Goal: Task Accomplishment & Management: Use online tool/utility

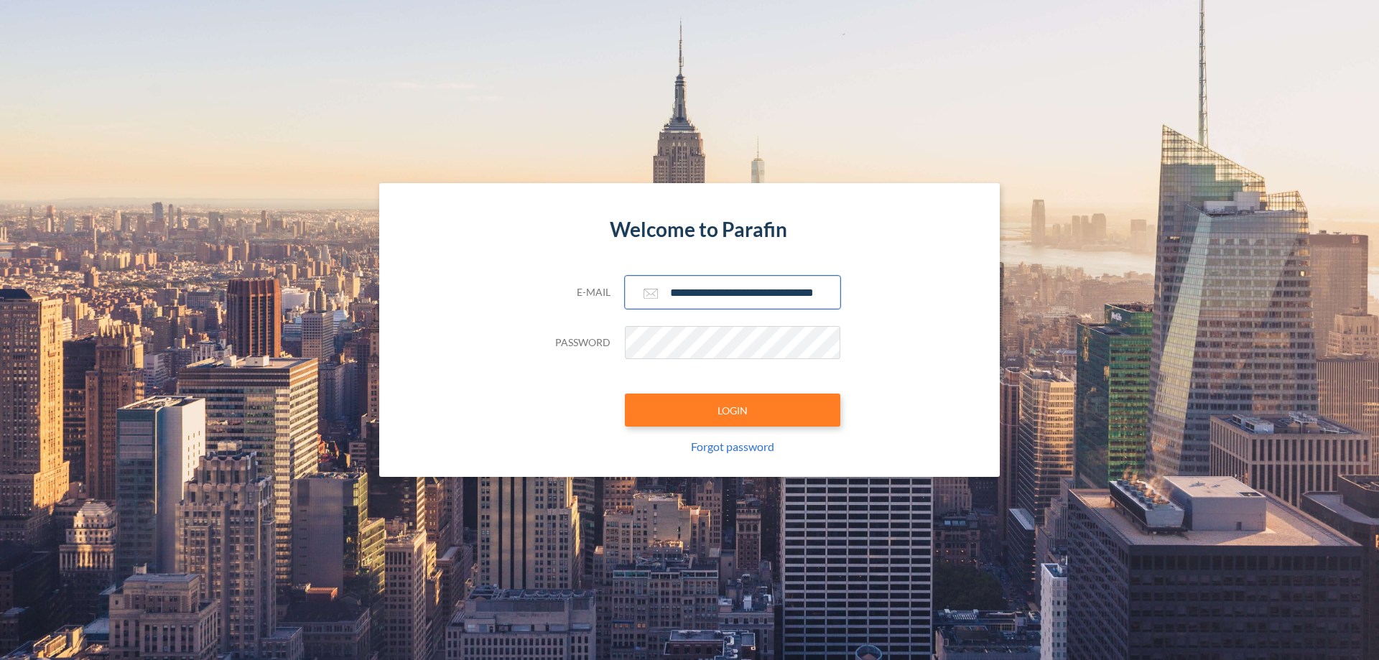
type input "**********"
click at [733, 410] on button "LOGIN" at bounding box center [733, 410] width 216 height 33
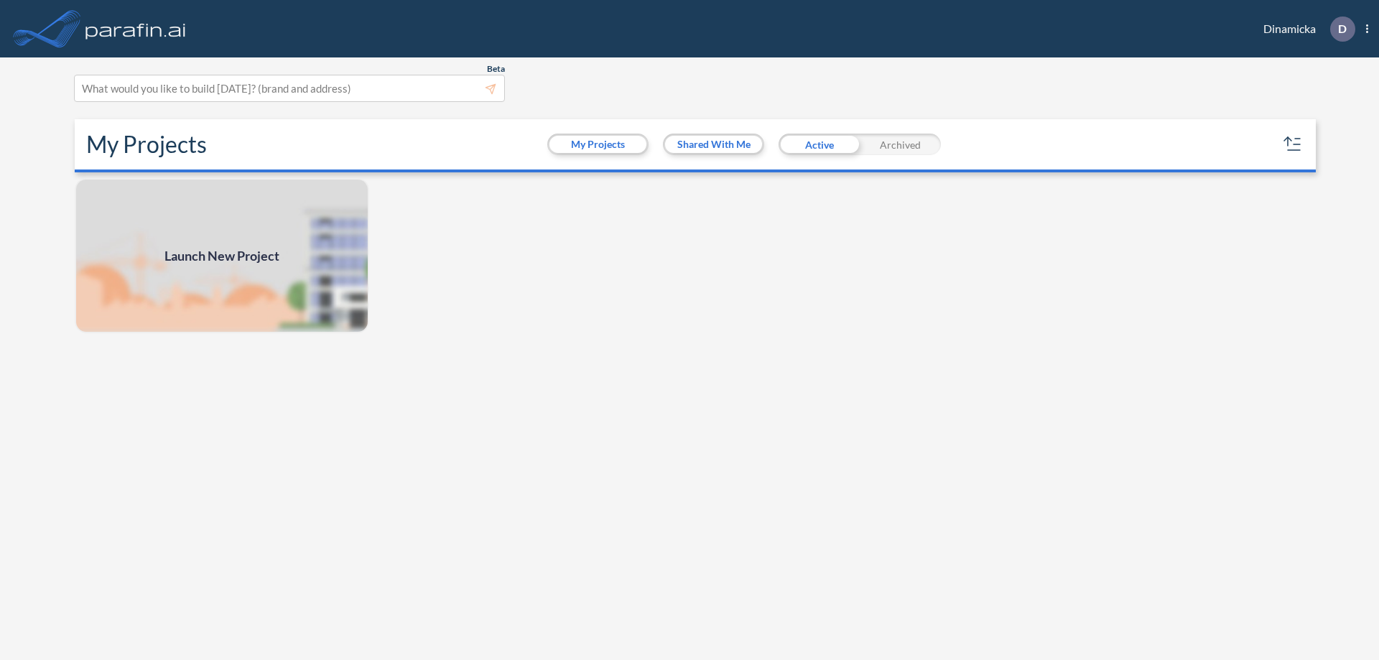
scroll to position [4, 0]
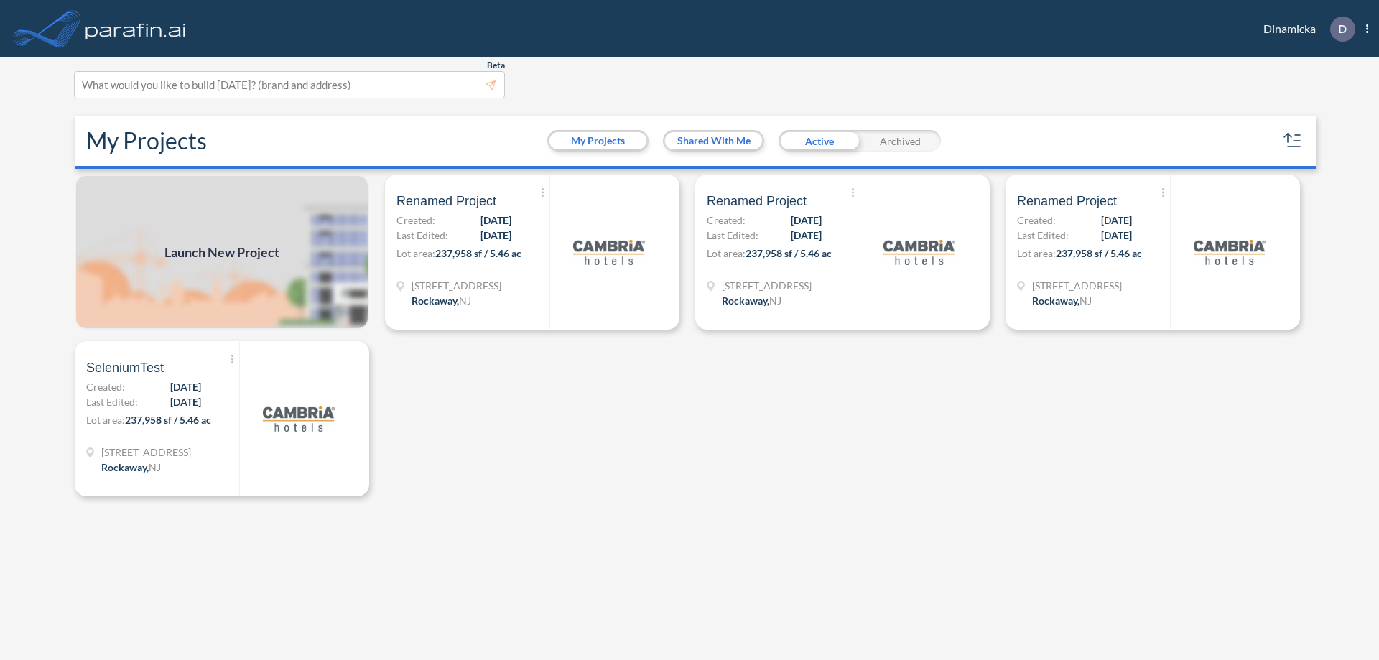
click at [222, 252] on span "Launch New Project" at bounding box center [222, 252] width 115 height 19
